Goal: Transaction & Acquisition: Purchase product/service

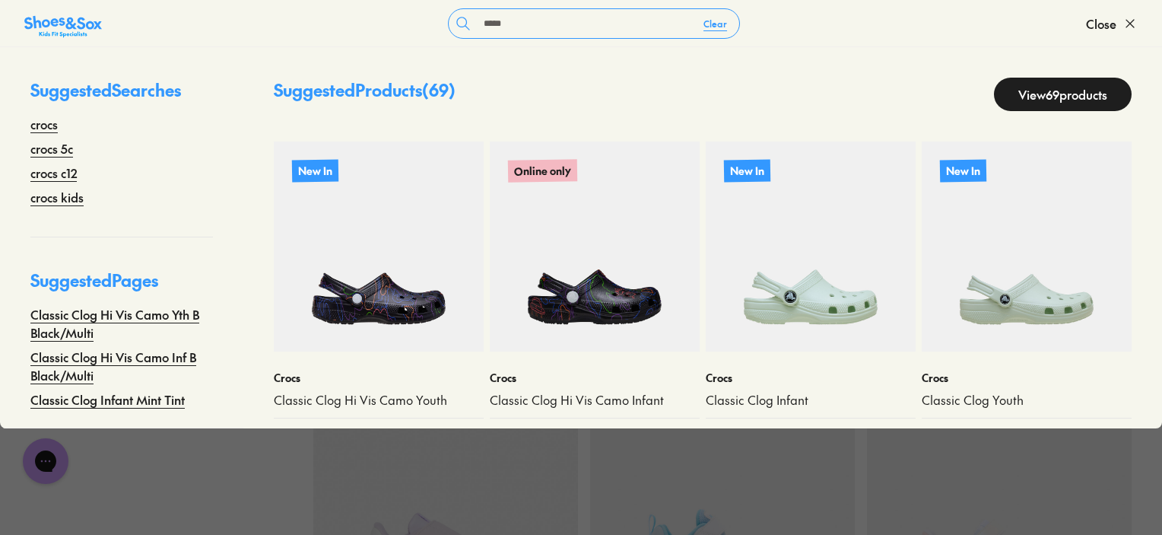
type input "*****"
click at [1068, 99] on link "View 69 products" at bounding box center [1063, 94] width 138 height 33
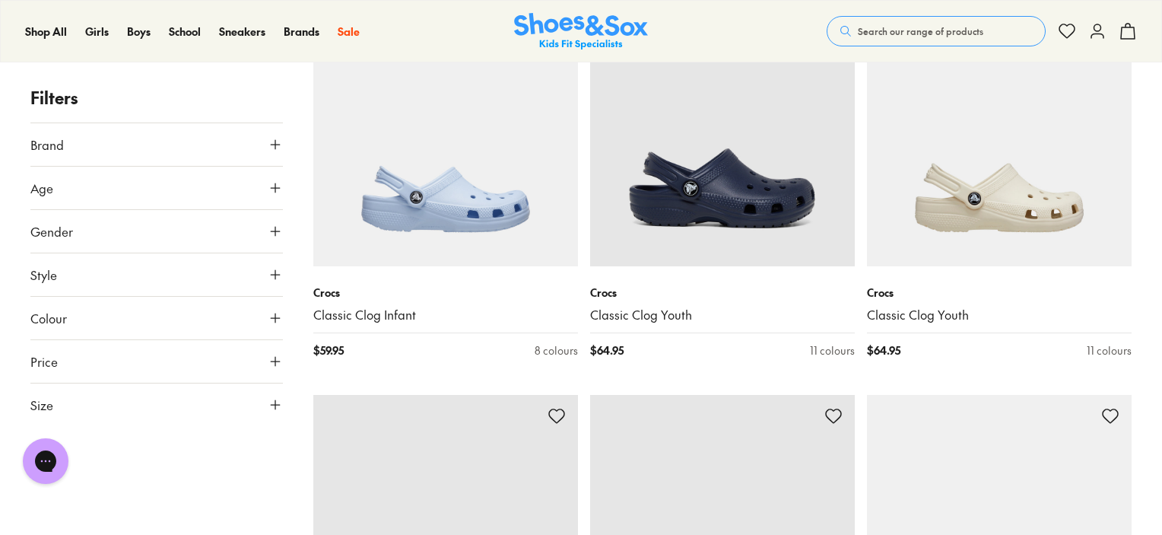
scroll to position [3072, 0]
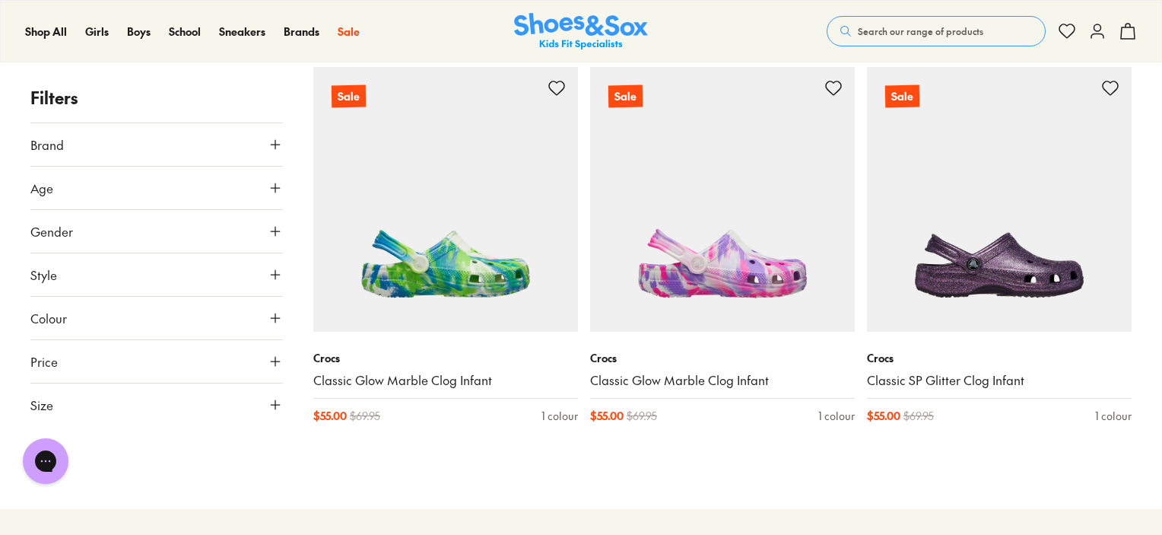
scroll to position [8804, 0]
